Goal: Information Seeking & Learning: Learn about a topic

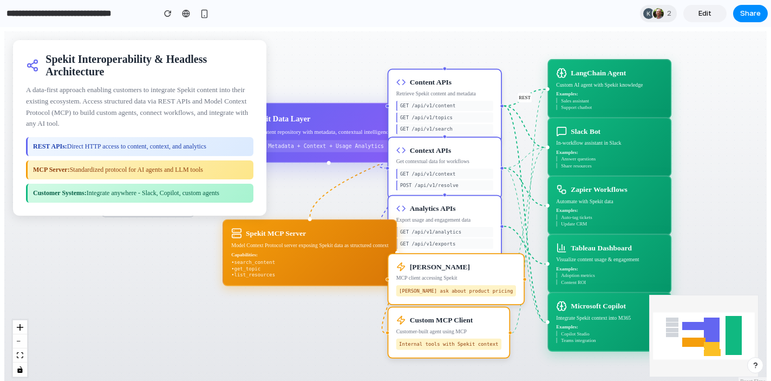
click at [321, 35] on div "Ingest MCP Protocol REST MCP SharePoint Documents & wikis Help Centers Support …" at bounding box center [385, 208] width 763 height 354
click at [158, 141] on div "REST APIs: Direct HTTP access to content, context, and analytics" at bounding box center [140, 146] width 228 height 19
click at [488, 115] on div "GET /api/v1/topics" at bounding box center [445, 118] width 97 height 10
click at [468, 171] on div "GET /api/v1/context" at bounding box center [445, 174] width 97 height 10
click at [467, 216] on div "Analytics APIs Export usage and engagement data GET /api/v1/analytics GET /api/…" at bounding box center [445, 226] width 114 height 63
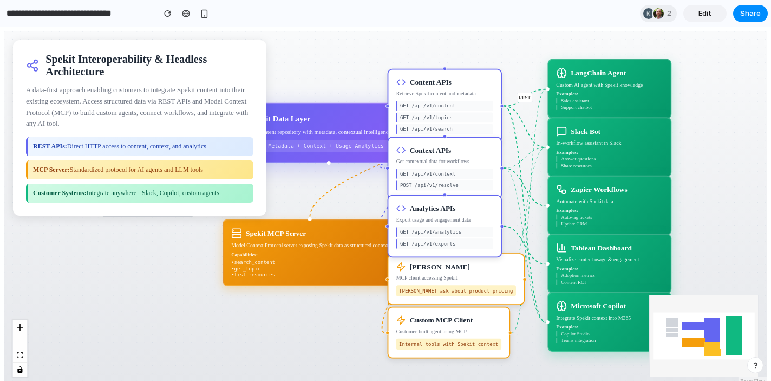
click at [471, 272] on div "[PERSON_NAME] MCP client accessing Spekit [PERSON_NAME] ask about product prici…" at bounding box center [456, 279] width 137 height 52
click at [471, 326] on div "Custom MCP Client Customer-built agent using MCP Internal tools with Spekit con…" at bounding box center [449, 333] width 122 height 52
click at [319, 336] on div "Ingest MCP Protocol REST MCP SharePoint Documents & wikis Help Centers Support …" at bounding box center [385, 208] width 763 height 354
click at [611, 141] on div "In-workflow assistant in Slack" at bounding box center [609, 143] width 107 height 7
click at [603, 219] on div "Auto-tag tickets" at bounding box center [609, 217] width 107 height 5
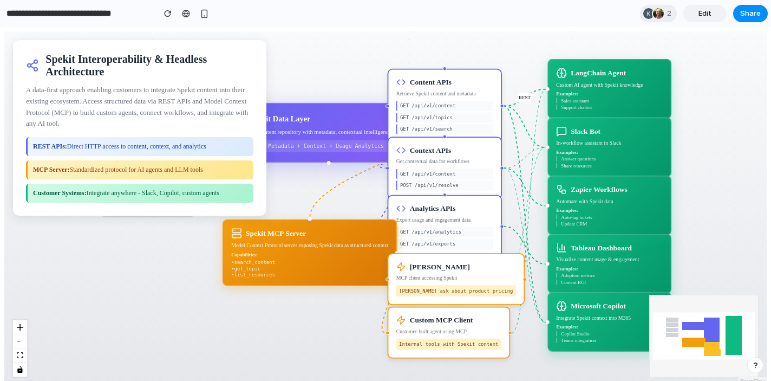
click at [735, 197] on div "Ingest MCP Protocol REST MCP SharePoint Documents & wikis Help Centers Support …" at bounding box center [385, 208] width 763 height 354
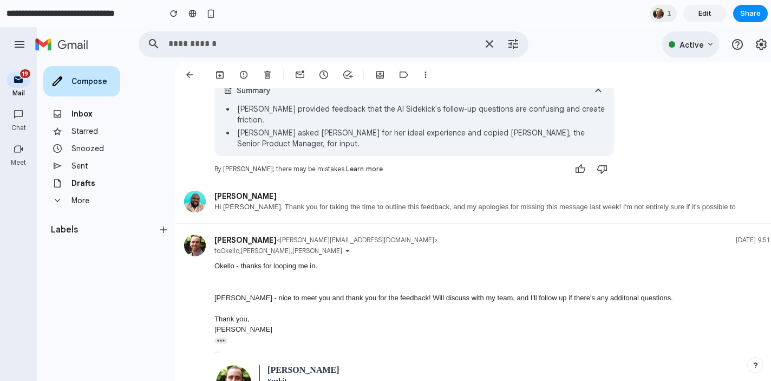
scroll to position [51, 0]
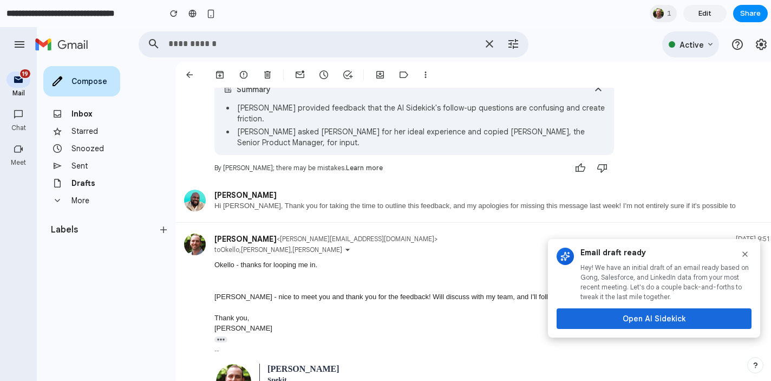
click at [660, 311] on button "Open AI Sidekick" at bounding box center [654, 318] width 195 height 21
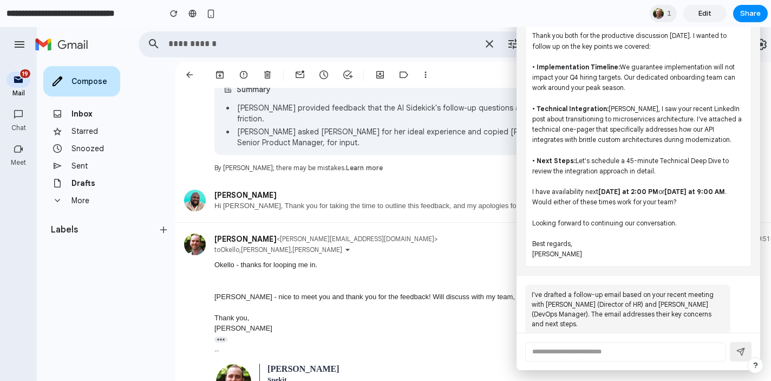
scroll to position [0, 0]
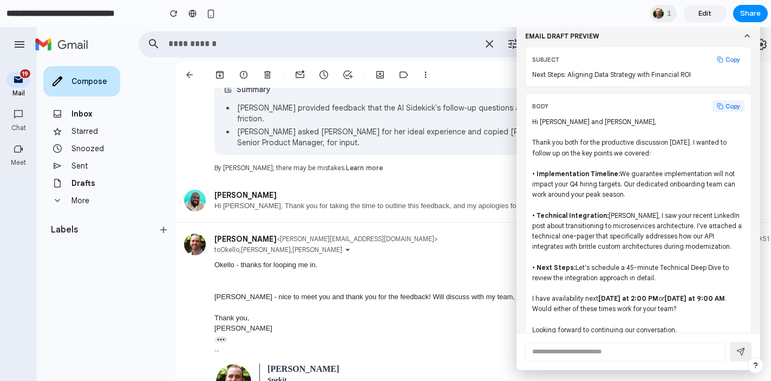
click at [728, 107] on button "Copy" at bounding box center [729, 106] width 32 height 12
